Goal: Task Accomplishment & Management: Use online tool/utility

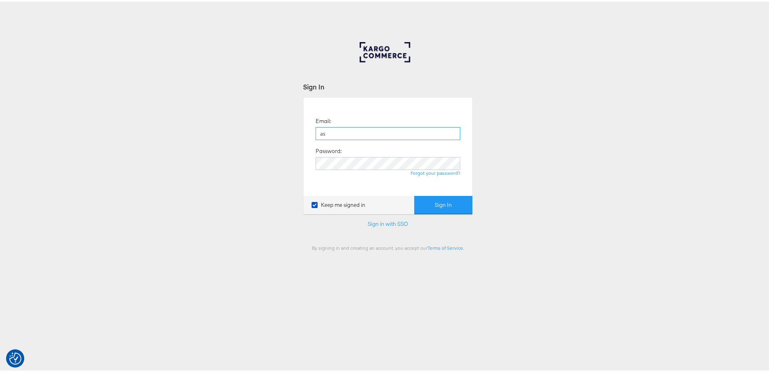
type input "[PERSON_NAME][EMAIL_ADDRESS][PERSON_NAME][DOMAIN_NAME]"
click at [414, 194] on button "Sign In" at bounding box center [443, 203] width 58 height 18
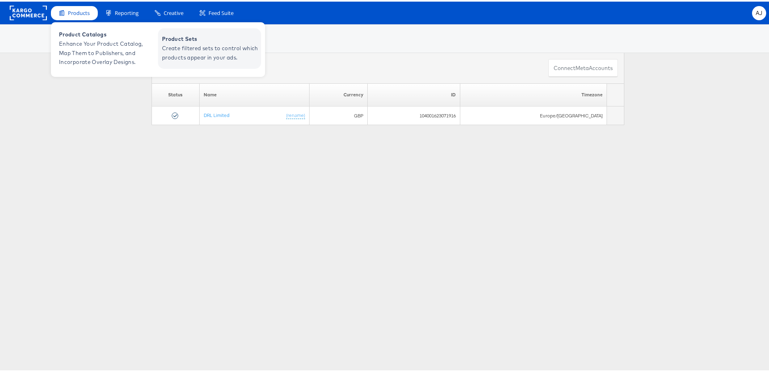
click at [187, 49] on span "Create filtered sets to control which products appear in your ads." at bounding box center [210, 51] width 97 height 19
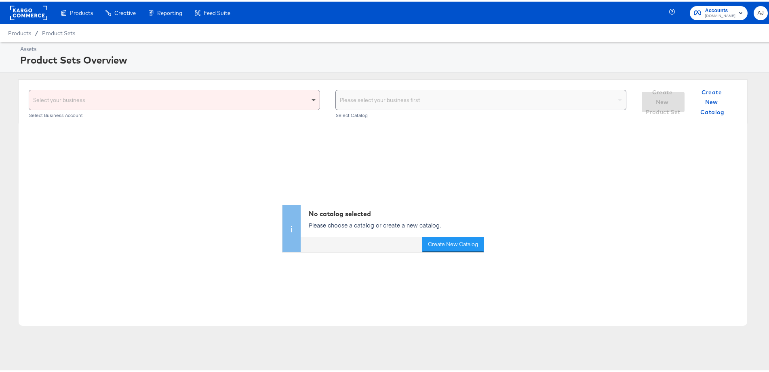
click at [310, 99] on span at bounding box center [315, 98] width 10 height 19
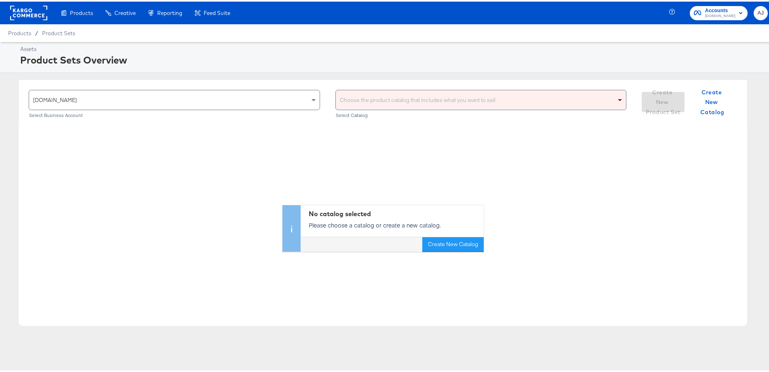
click at [404, 95] on div "Choose the product catalog that includes what you want to sell" at bounding box center [481, 98] width 291 height 19
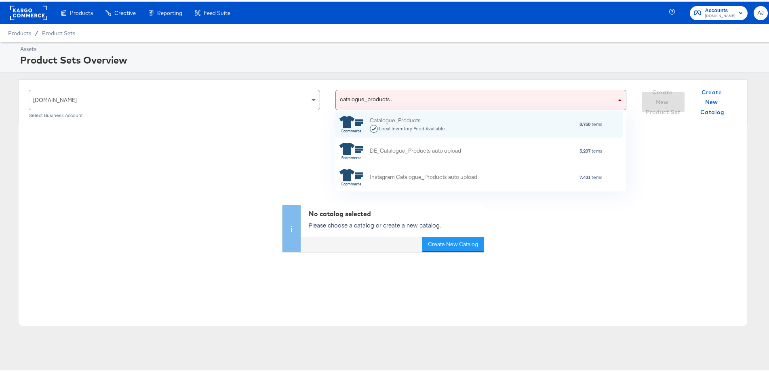
scroll to position [72, 281]
type input "catalogue_products auto"
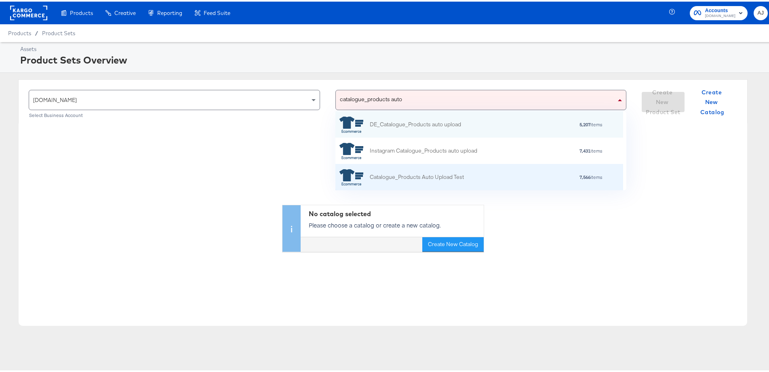
click at [460, 179] on div "Catalogue_Products Auto Upload Test" at bounding box center [417, 175] width 94 height 8
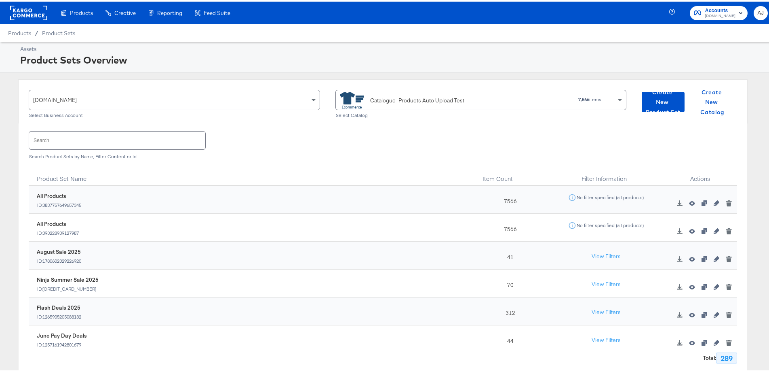
click at [135, 139] on input "text" at bounding box center [117, 138] width 176 height 17
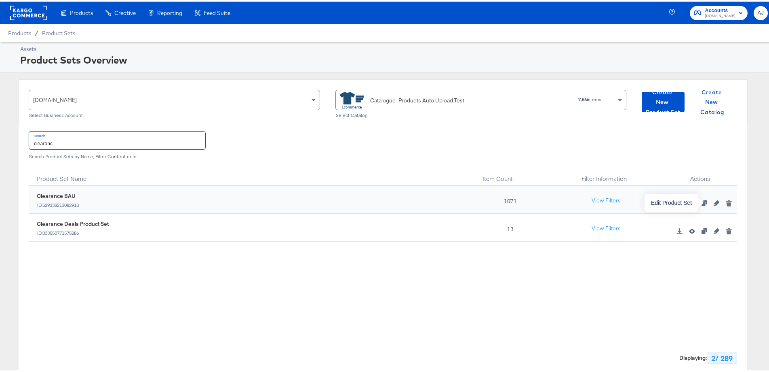
type input "clearanc"
click at [714, 201] on icon "button" at bounding box center [717, 202] width 6 height 6
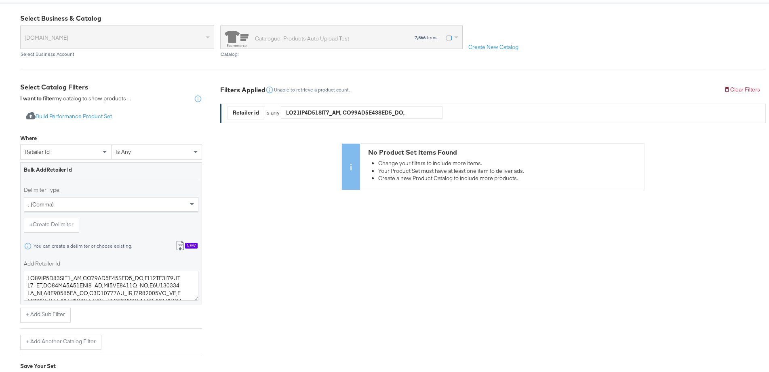
scroll to position [81, 0]
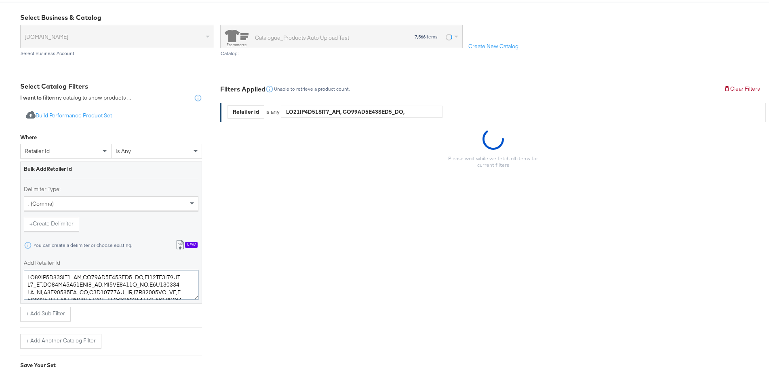
click at [116, 284] on textarea "Add Retailer Id" at bounding box center [111, 283] width 175 height 30
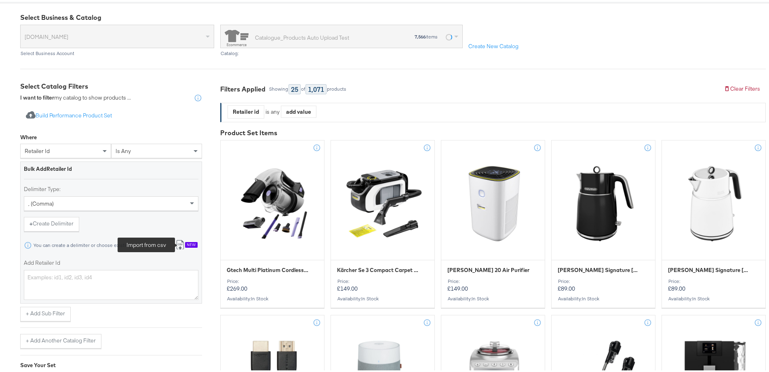
click at [184, 242] on icon at bounding box center [180, 243] width 10 height 10
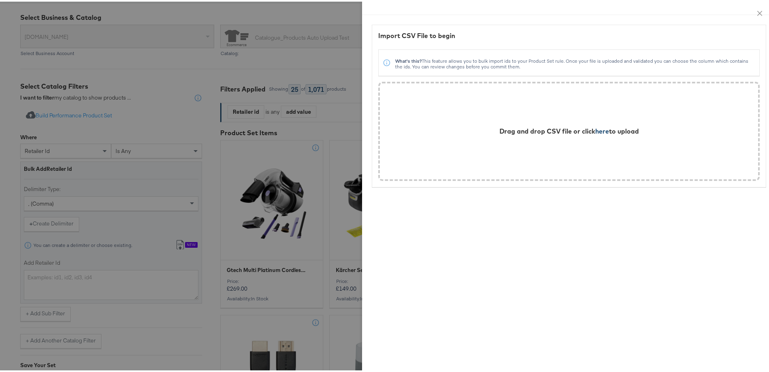
click at [596, 131] on span "here" at bounding box center [603, 129] width 14 height 8
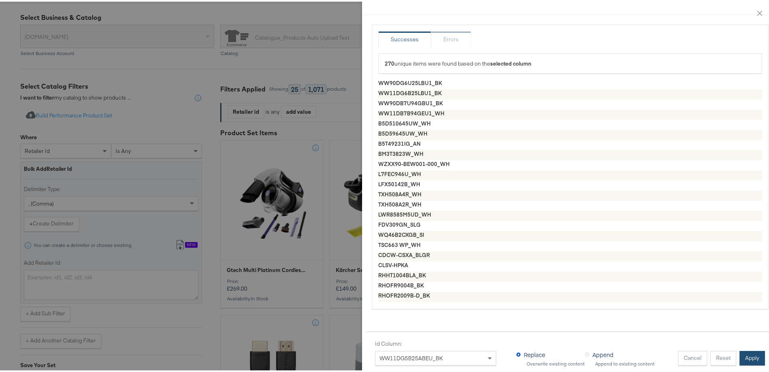
click at [750, 354] on button "Apply" at bounding box center [752, 356] width 25 height 15
type textarea "WW90DG6U25LBU1_BK,WW11DG6B25LBU1_BK,WW90DB7U94GBU1_BK,WW11DB7B94GEU1_WH,B5D5106…"
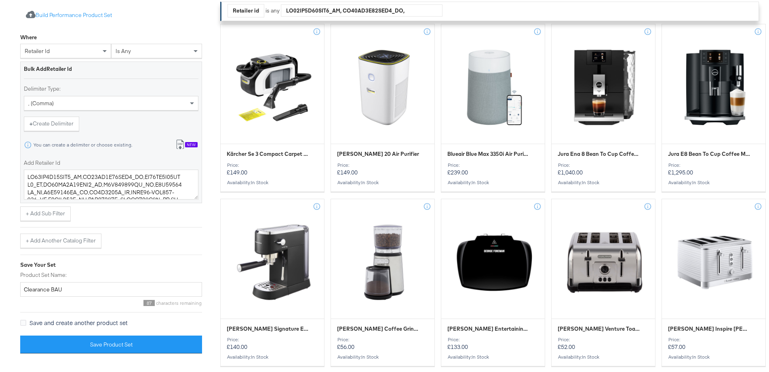
scroll to position [323, 0]
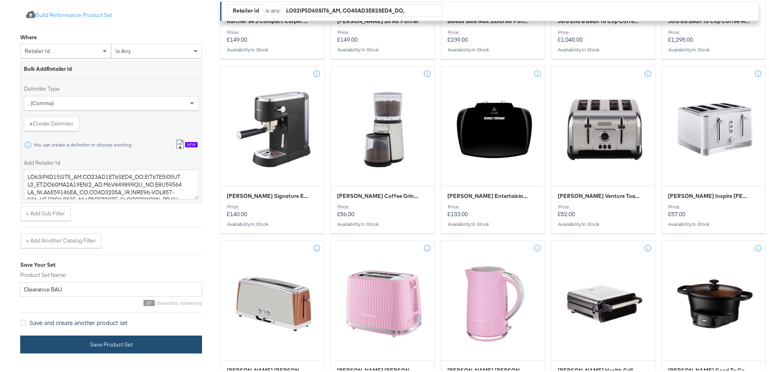
click at [106, 340] on button "Save Product Set" at bounding box center [111, 343] width 182 height 18
